Goal: Check status: Check status

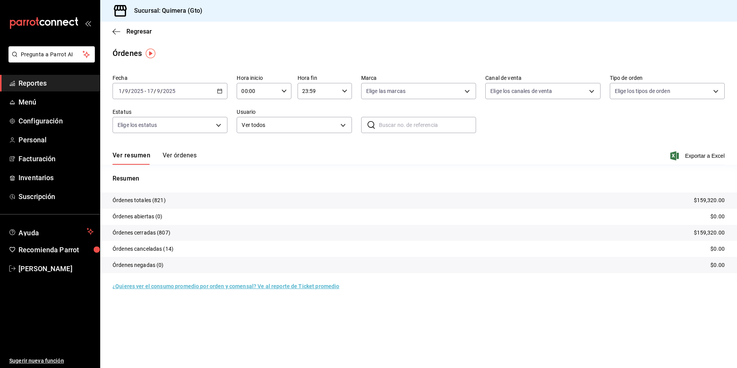
click at [221, 94] on div "[DATE] [DATE] - [DATE] [DATE]" at bounding box center [170, 91] width 115 height 16
click at [125, 52] on div "Órdenes" at bounding box center [127, 53] width 29 height 12
click at [121, 30] on span "Regresar" at bounding box center [132, 31] width 39 height 7
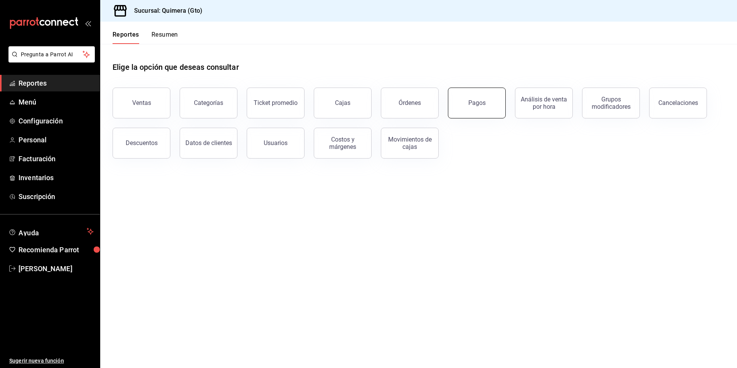
click at [467, 101] on button "Pagos" at bounding box center [477, 103] width 58 height 31
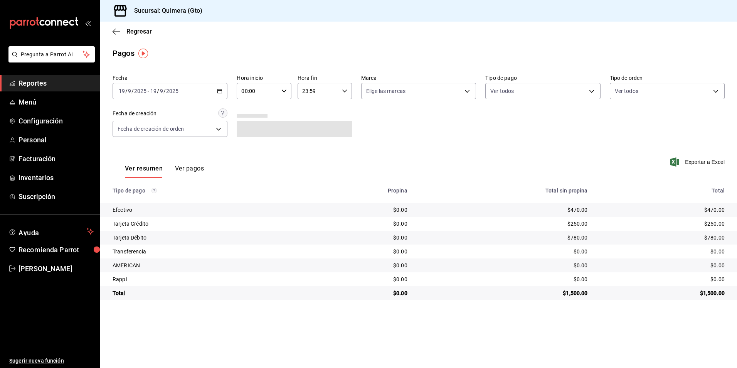
click at [217, 91] on icon "button" at bounding box center [219, 90] width 5 height 5
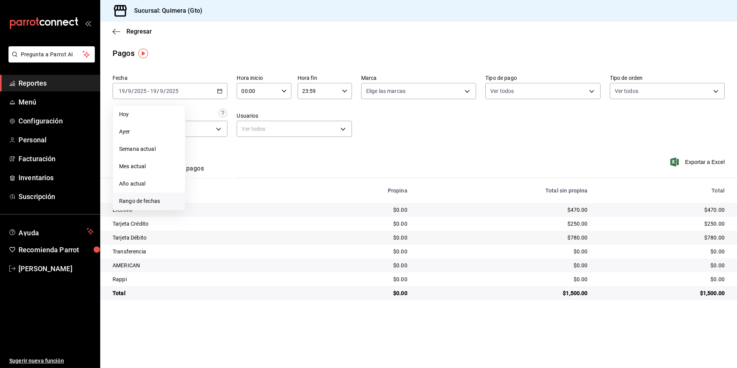
click at [126, 199] on span "Rango de fechas" at bounding box center [149, 201] width 60 height 8
click at [202, 182] on button "15" at bounding box center [201, 176] width 13 height 14
click at [222, 93] on \(Stroke\) "button" at bounding box center [219, 91] width 5 height 4
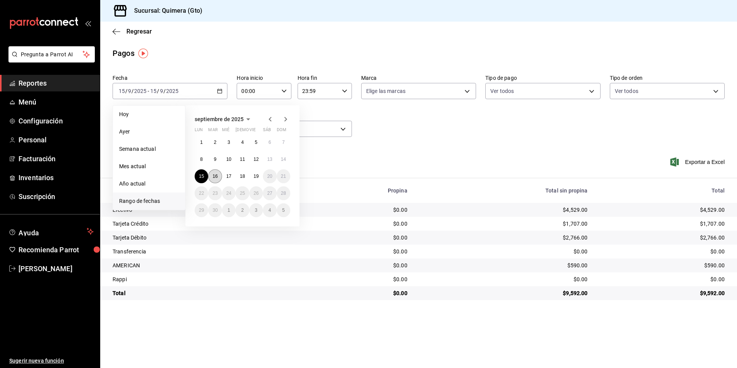
click at [216, 181] on button "16" at bounding box center [214, 176] width 13 height 14
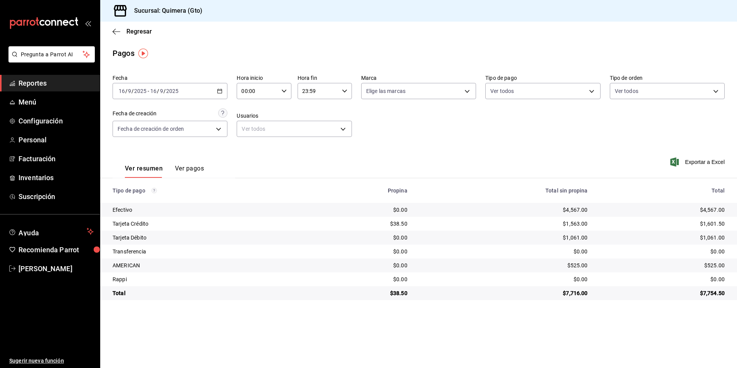
click at [222, 90] on \(Stroke\) "button" at bounding box center [219, 91] width 5 height 4
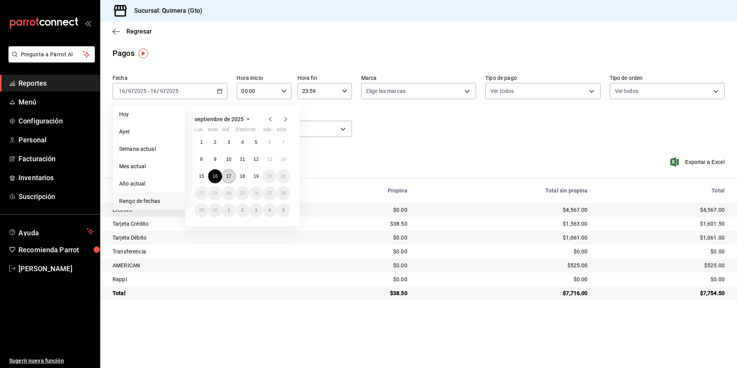
click at [224, 175] on button "17" at bounding box center [228, 176] width 13 height 14
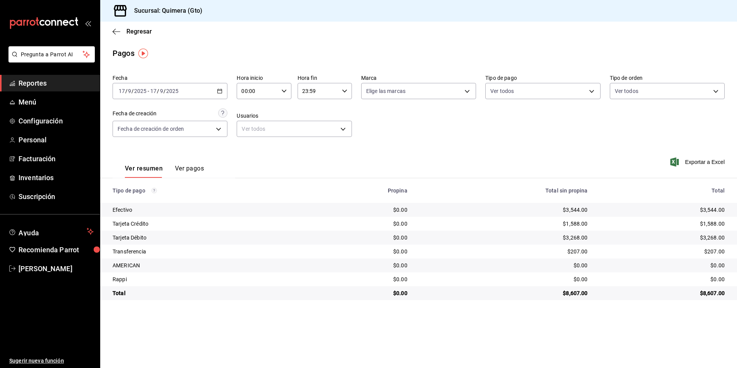
click at [224, 91] on div "[DATE] [DATE] - [DATE] [DATE]" at bounding box center [170, 91] width 115 height 16
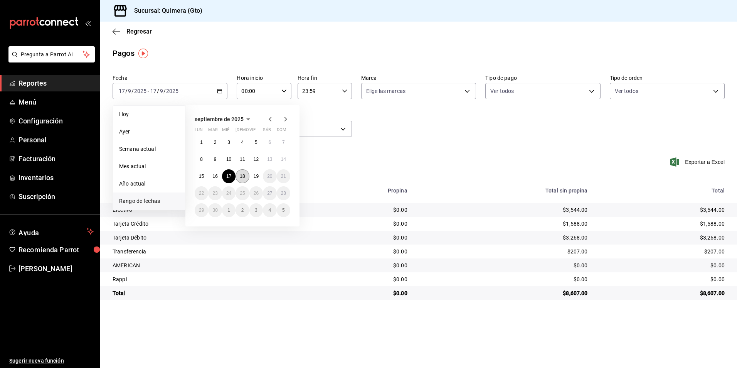
click at [246, 181] on button "18" at bounding box center [242, 176] width 13 height 14
